Goal: Task Accomplishment & Management: Manage account settings

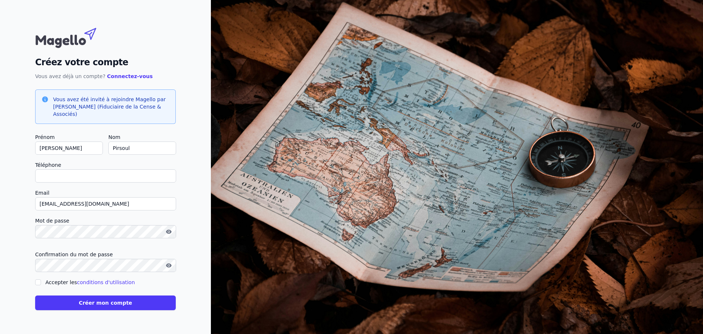
click at [94, 174] on input "Téléphone" at bounding box center [105, 175] width 141 height 13
type input "0473638343"
click at [38, 281] on input "Accepter les conditions d'utilisation" at bounding box center [38, 282] width 6 height 6
checkbox input "true"
click at [63, 299] on button "Créer mon compte" at bounding box center [105, 302] width 141 height 15
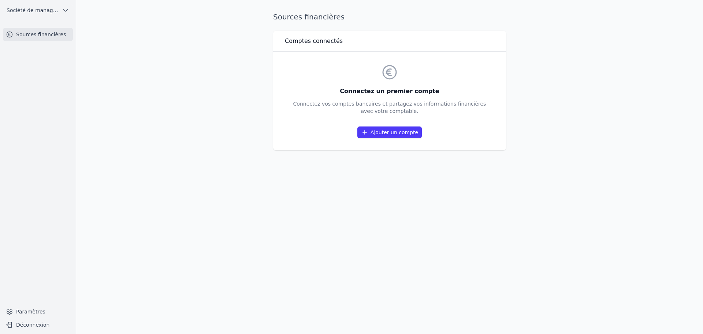
click at [399, 136] on link "Ajouter un compte" at bounding box center [389, 132] width 64 height 12
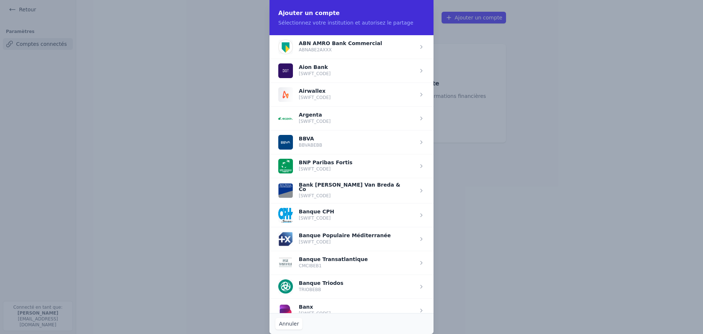
click at [326, 161] on span "button" at bounding box center [352, 166] width 164 height 24
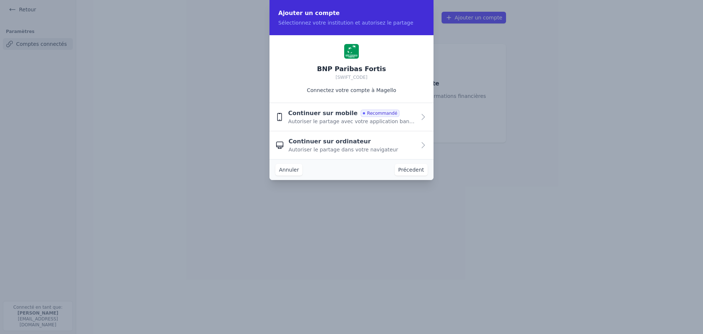
click at [323, 117] on span "Continuer sur mobile" at bounding box center [323, 113] width 70 height 9
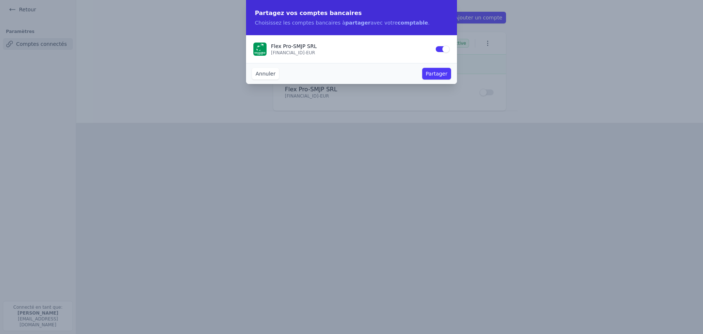
click at [432, 73] on button "Partager" at bounding box center [436, 74] width 29 height 12
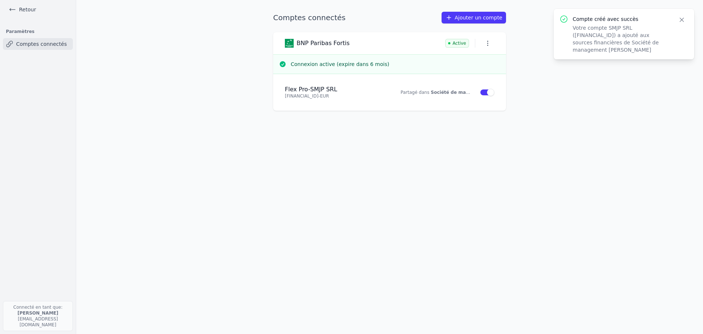
click at [465, 18] on link "Ajouter un compte" at bounding box center [474, 18] width 64 height 12
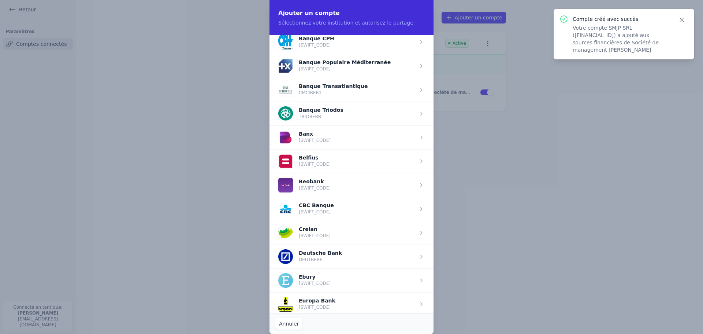
scroll to position [183, 0]
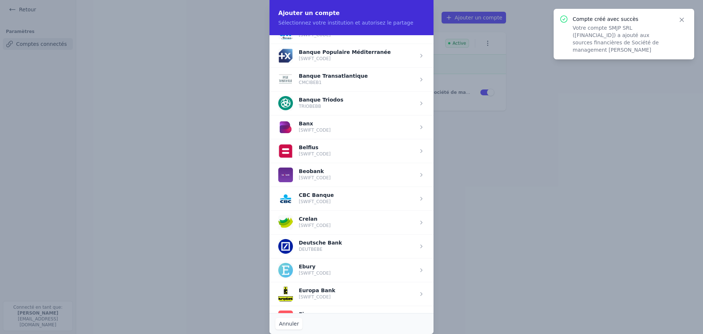
click at [330, 150] on span "button" at bounding box center [352, 151] width 164 height 24
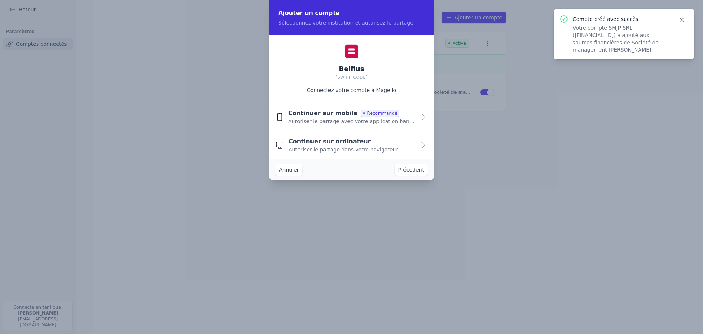
scroll to position [0, 0]
click at [324, 120] on span "Autoriser le partage avec votre application bancaire" at bounding box center [352, 121] width 128 height 7
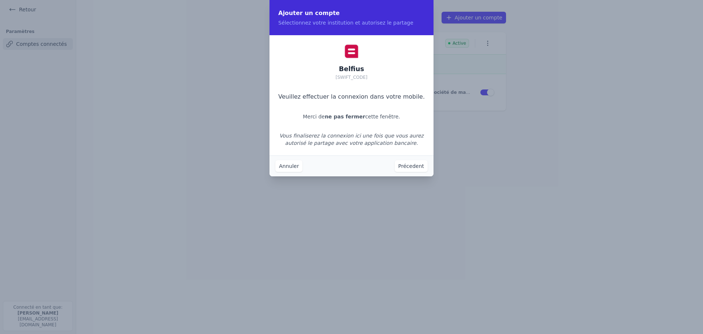
click at [289, 171] on button "Annuler" at bounding box center [288, 166] width 27 height 12
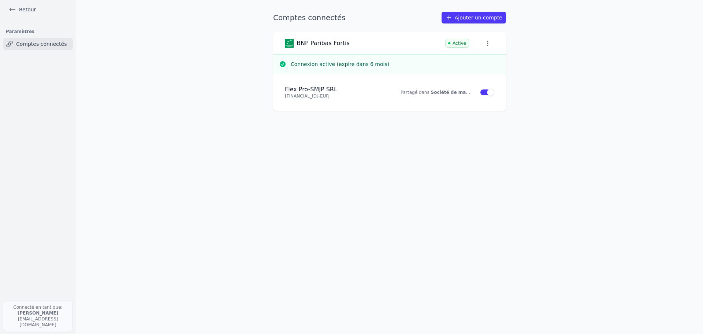
click at [461, 20] on link "Ajouter un compte" at bounding box center [474, 18] width 64 height 12
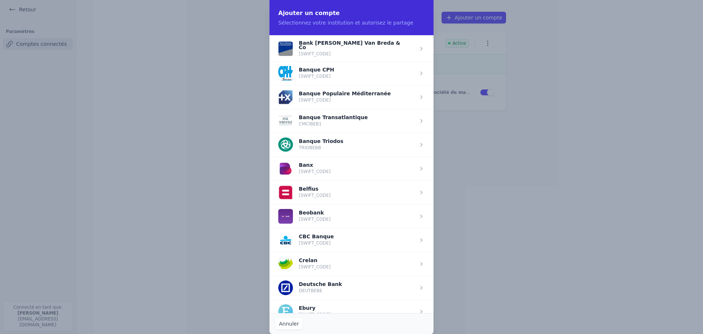
scroll to position [183, 0]
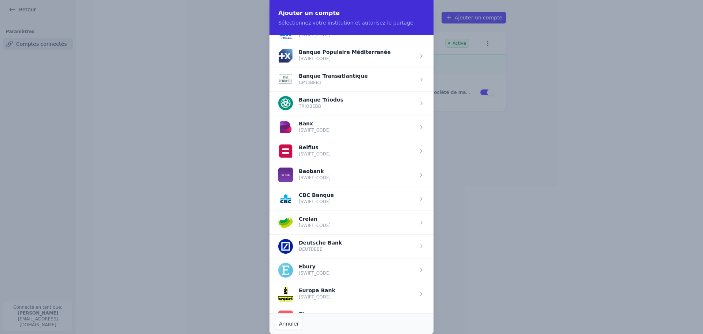
click at [312, 148] on span "button" at bounding box center [352, 151] width 164 height 24
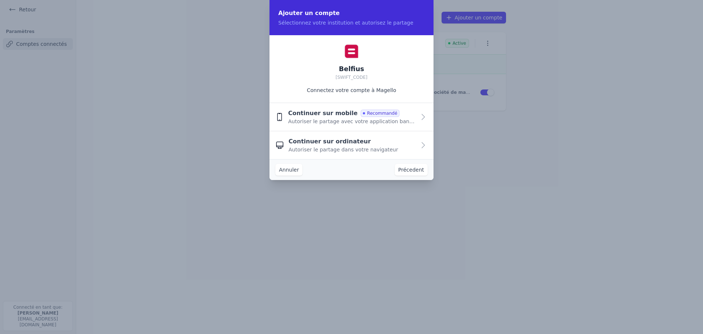
scroll to position [0, 0]
click at [314, 116] on span "Continuer sur mobile" at bounding box center [323, 113] width 70 height 9
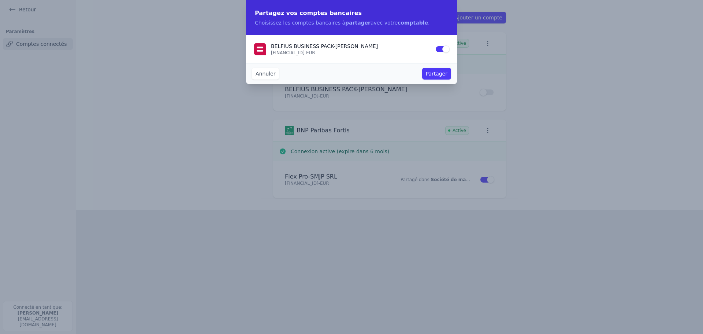
click at [441, 72] on button "Partager" at bounding box center [436, 74] width 29 height 12
